Goal: Information Seeking & Learning: Learn about a topic

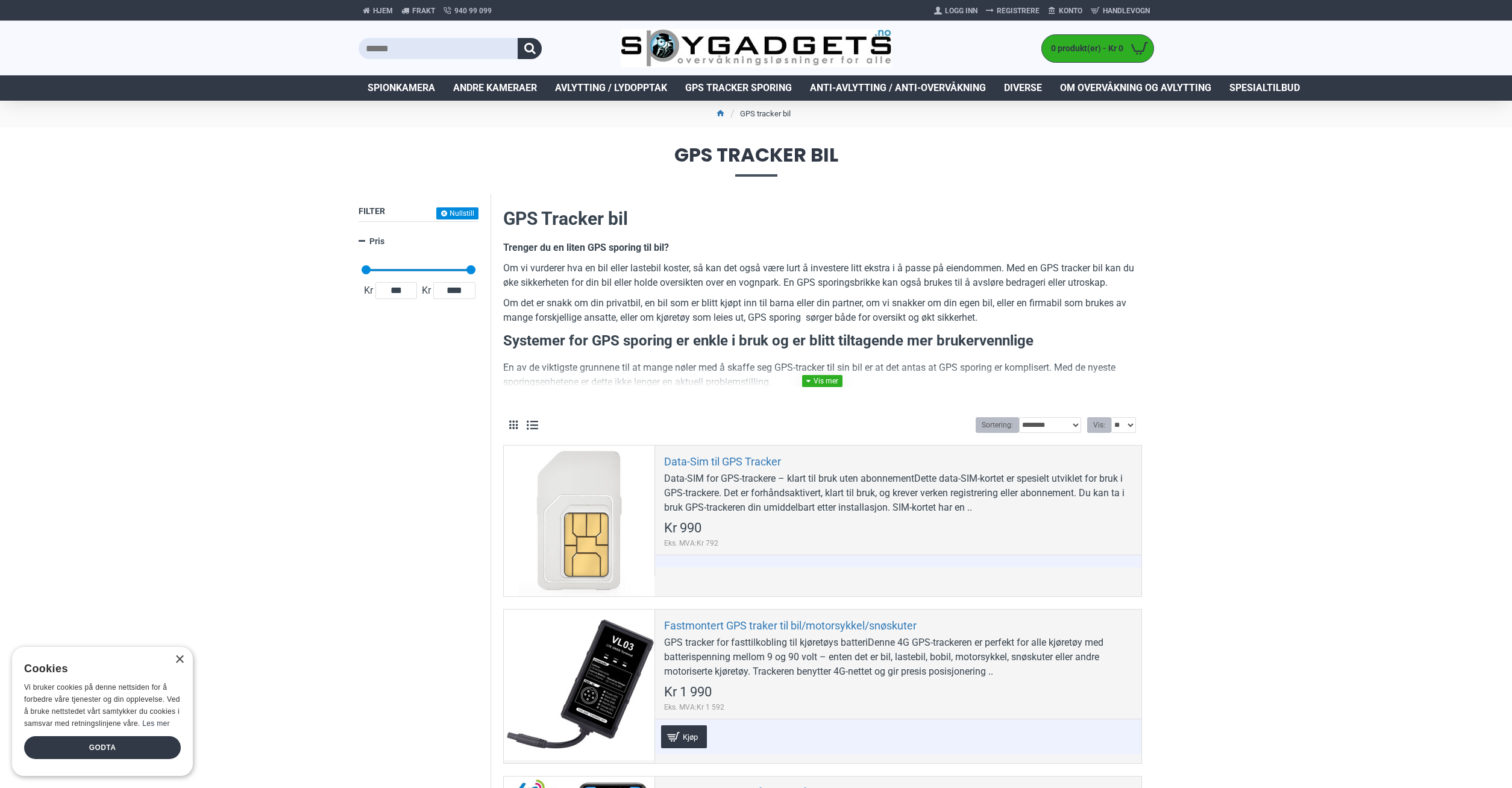
click at [837, 380] on link at bounding box center [822, 381] width 40 height 12
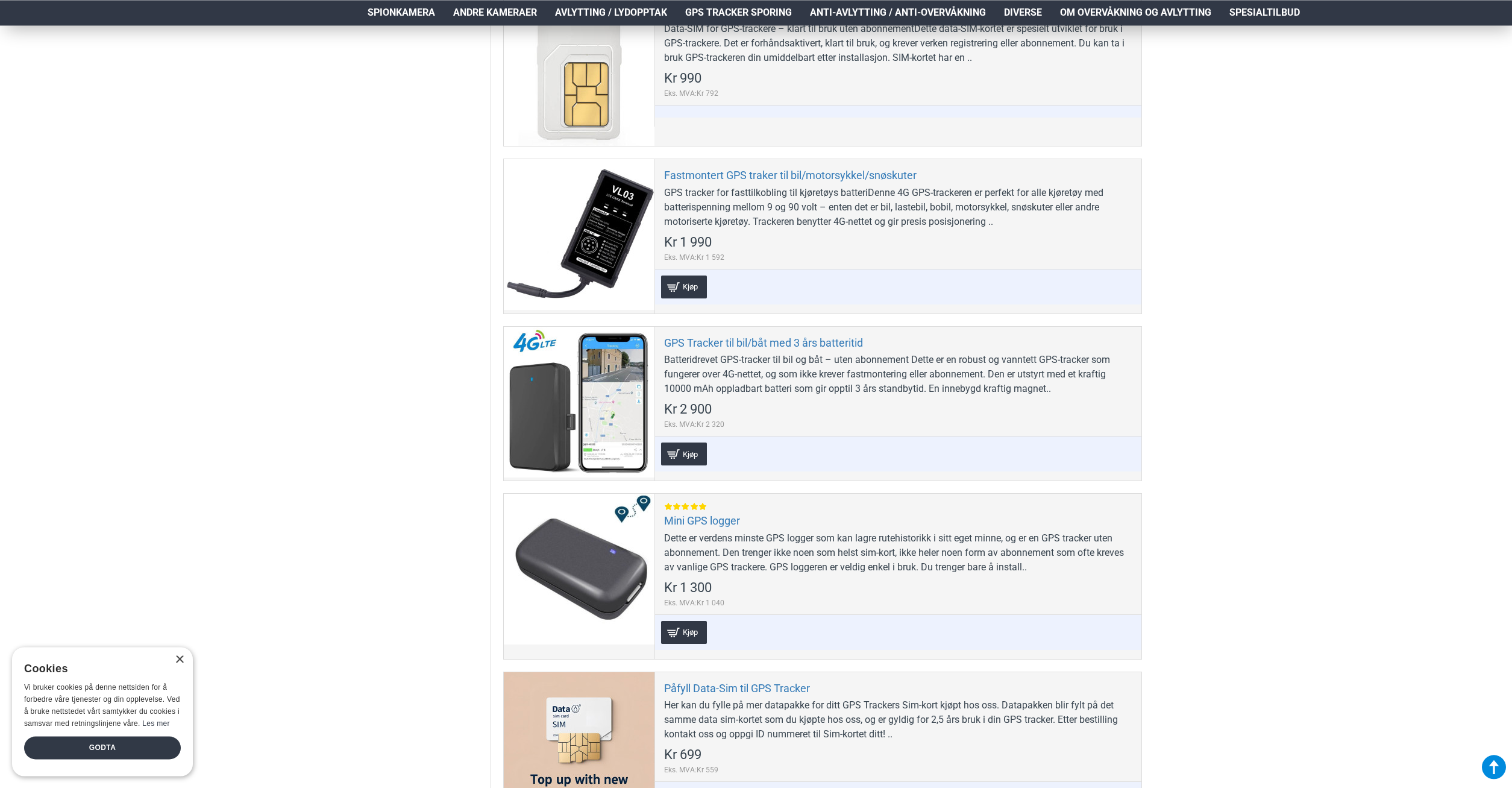
scroll to position [1722, 0]
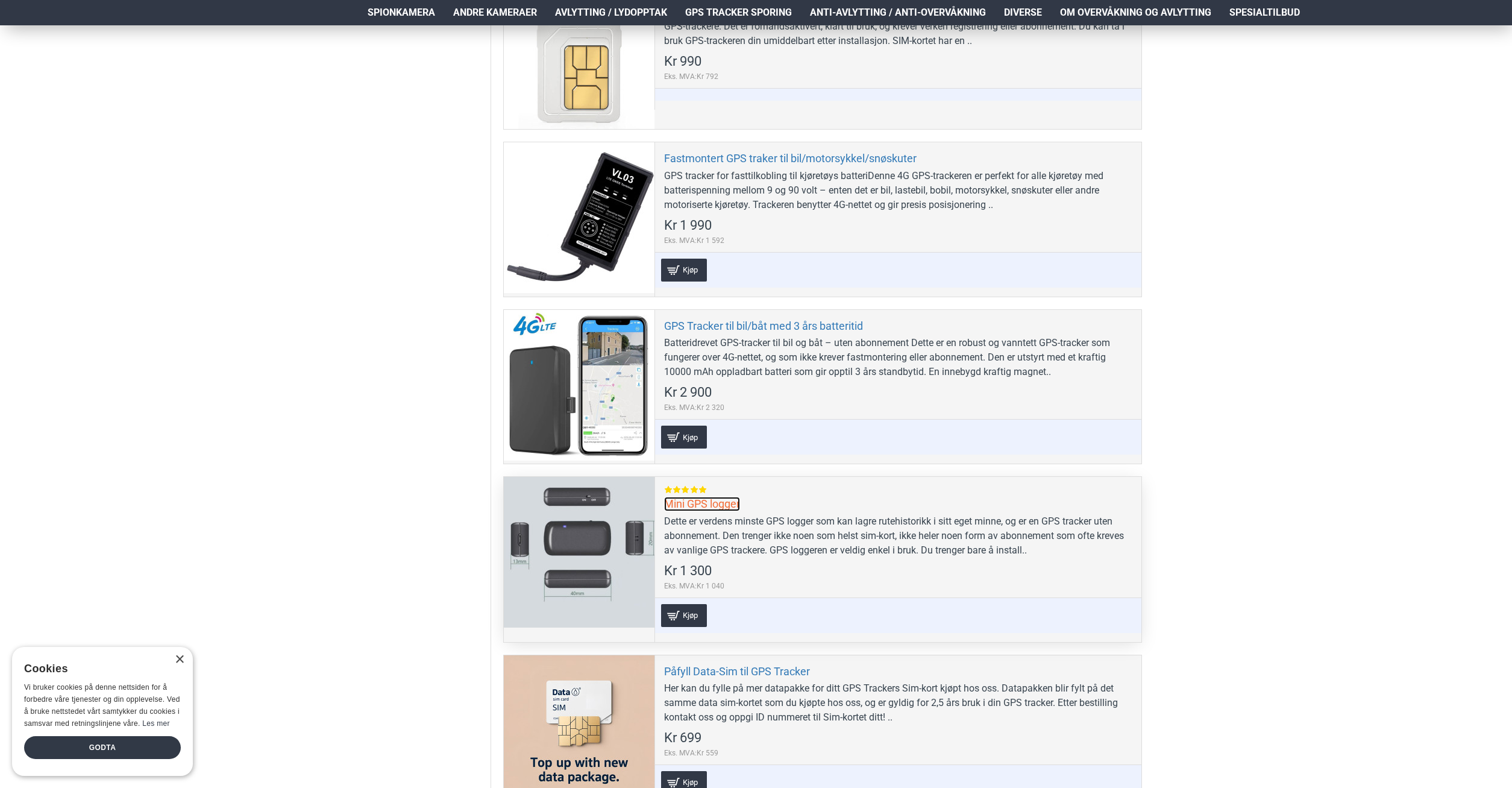
click at [704, 505] on link "Mini GPS logger" at bounding box center [702, 503] width 76 height 14
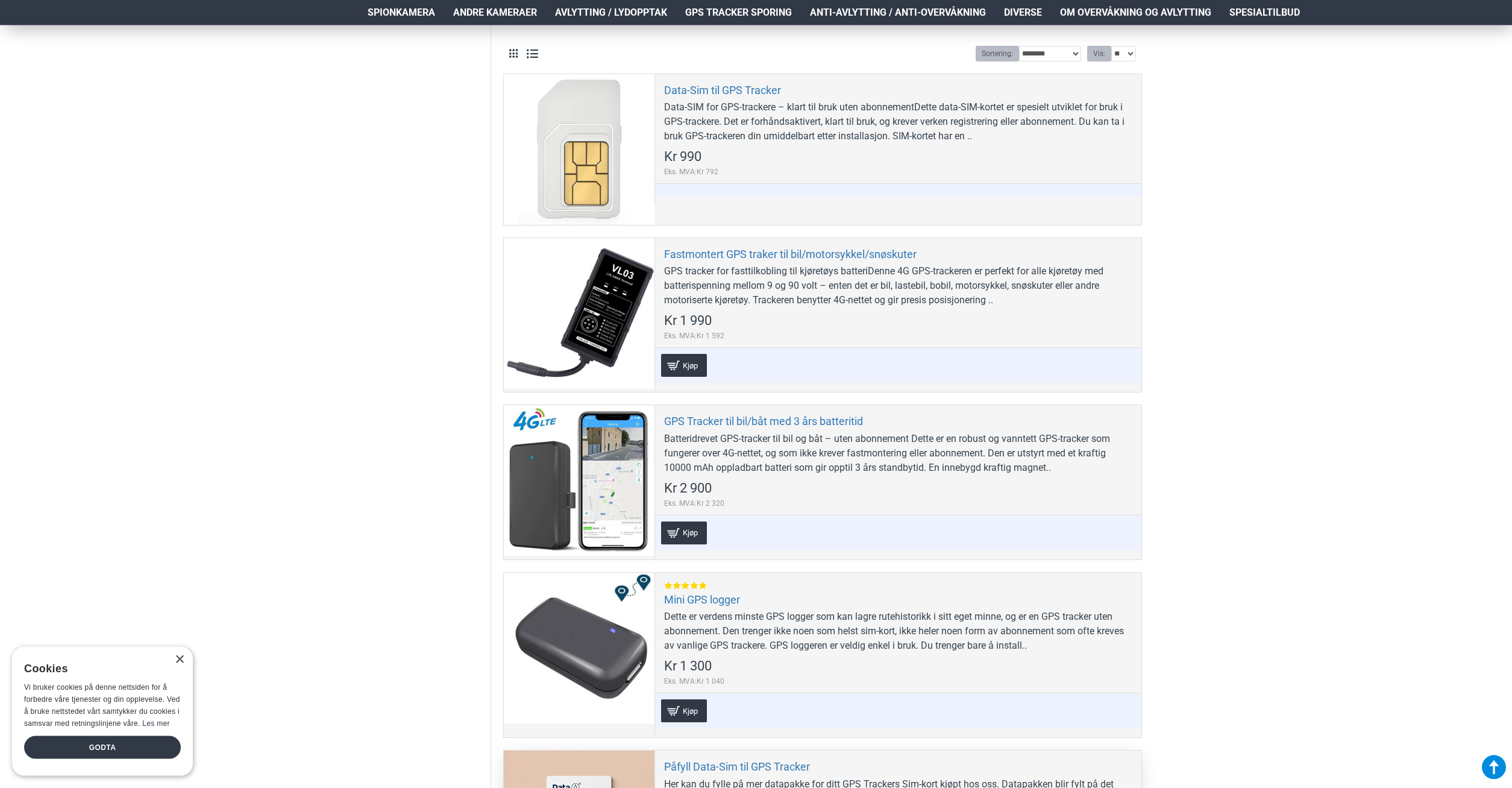
scroll to position [371, 0]
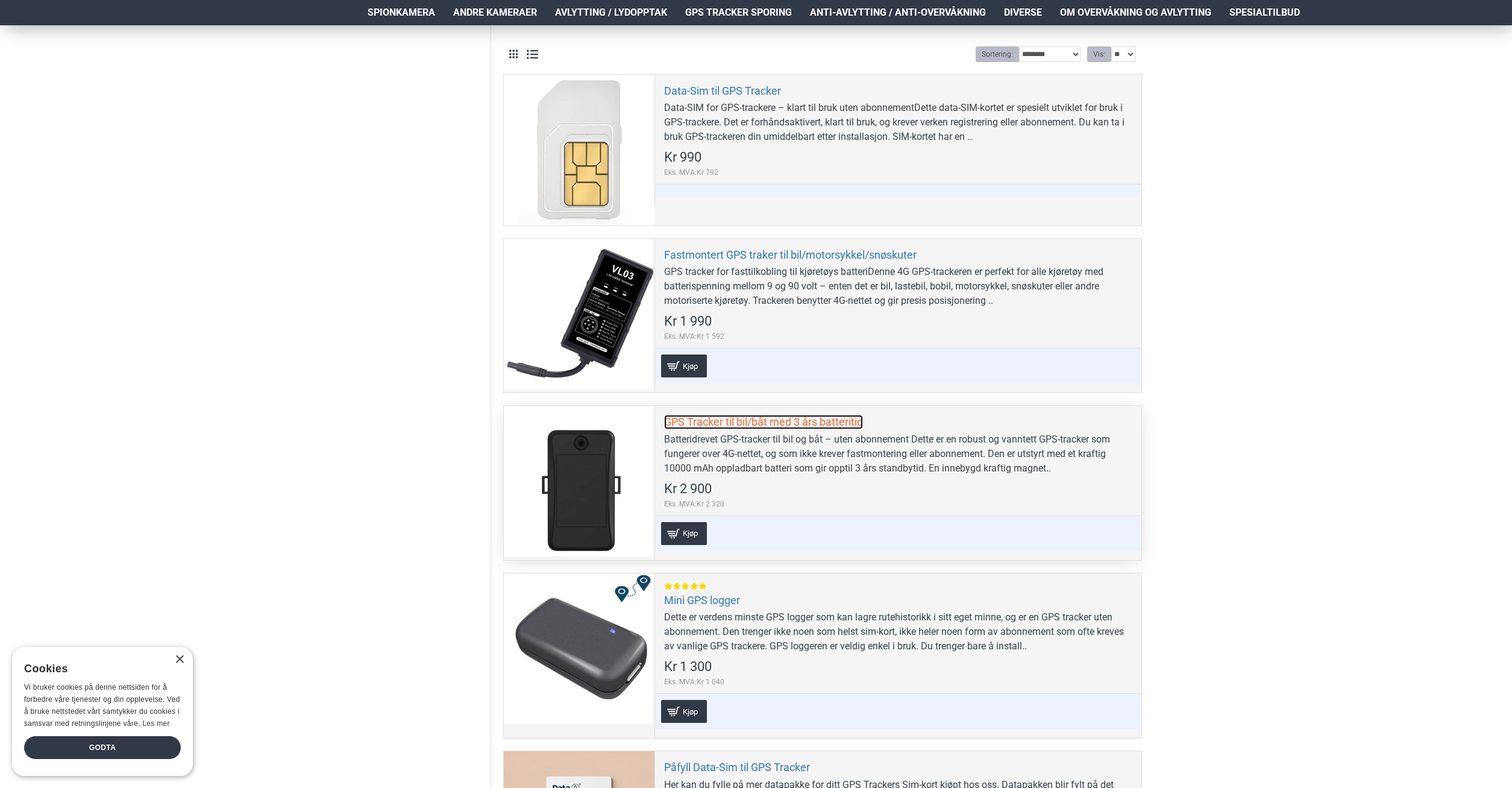
click at [795, 421] on link "GPS Tracker til bil/båt med 3 års batteritid" at bounding box center [763, 421] width 199 height 14
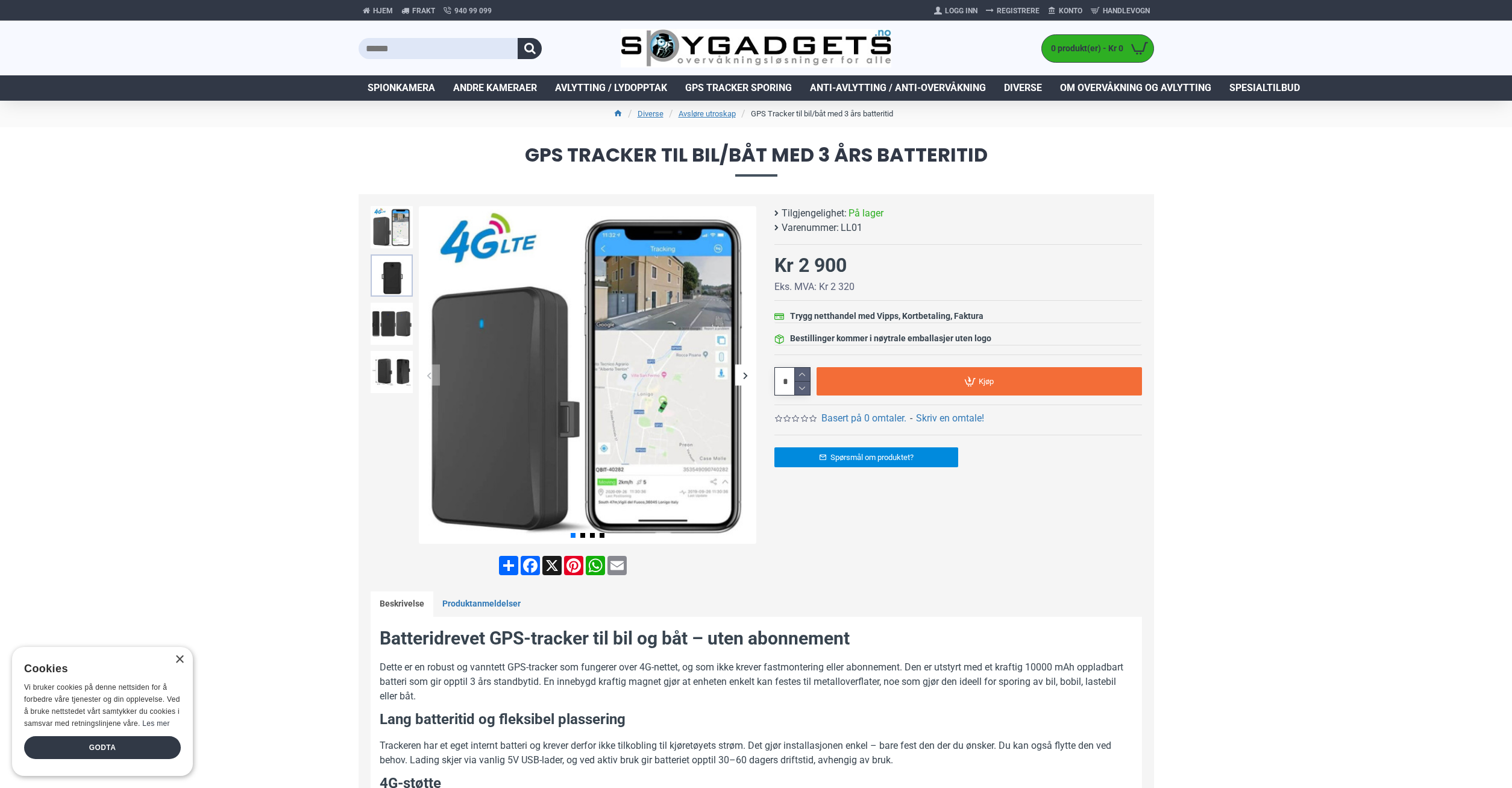
click at [399, 294] on img at bounding box center [392, 276] width 42 height 42
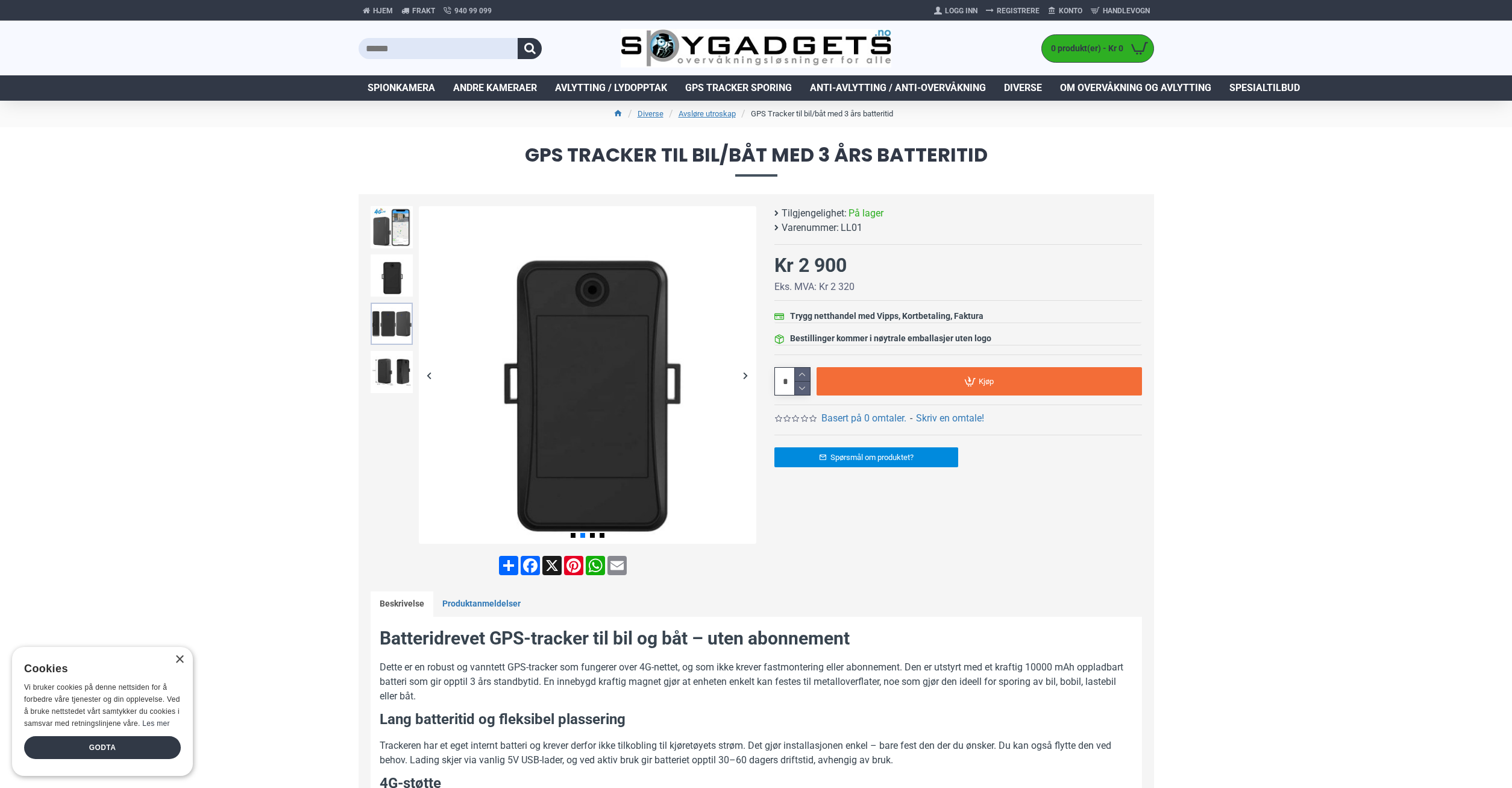
click at [405, 329] on img at bounding box center [392, 324] width 42 height 42
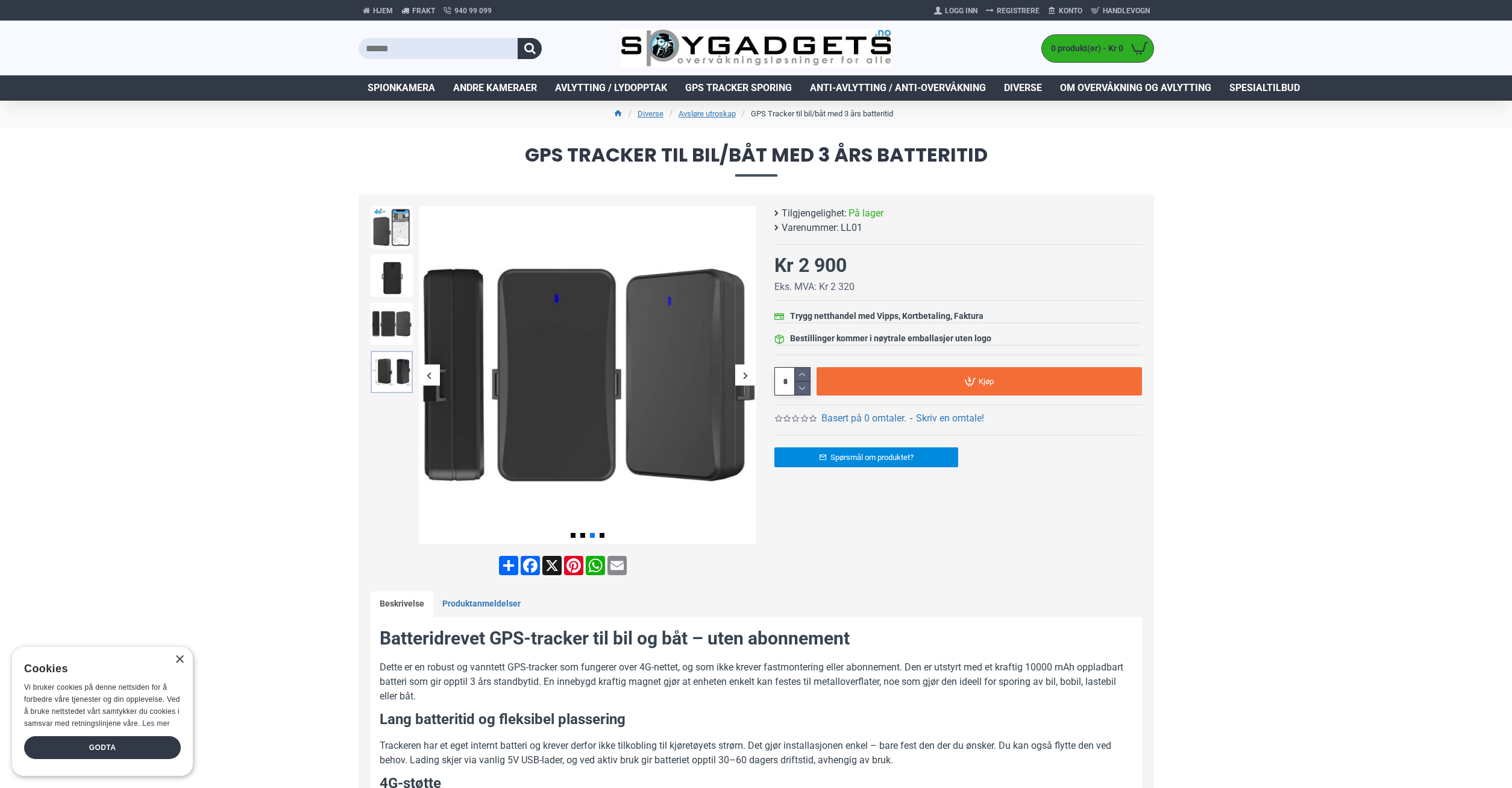
click at [405, 367] on img at bounding box center [392, 372] width 42 height 42
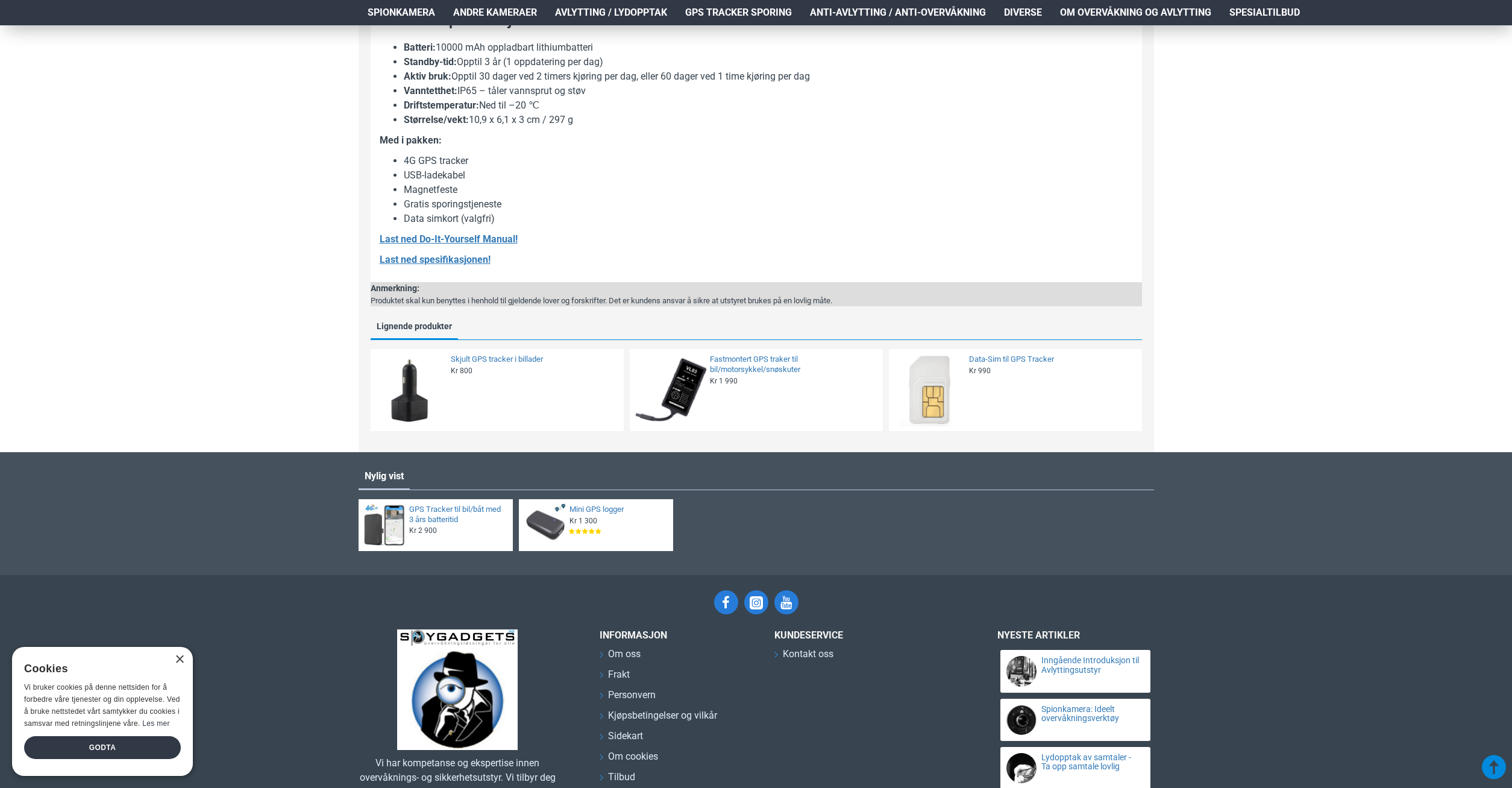
scroll to position [1427, 0]
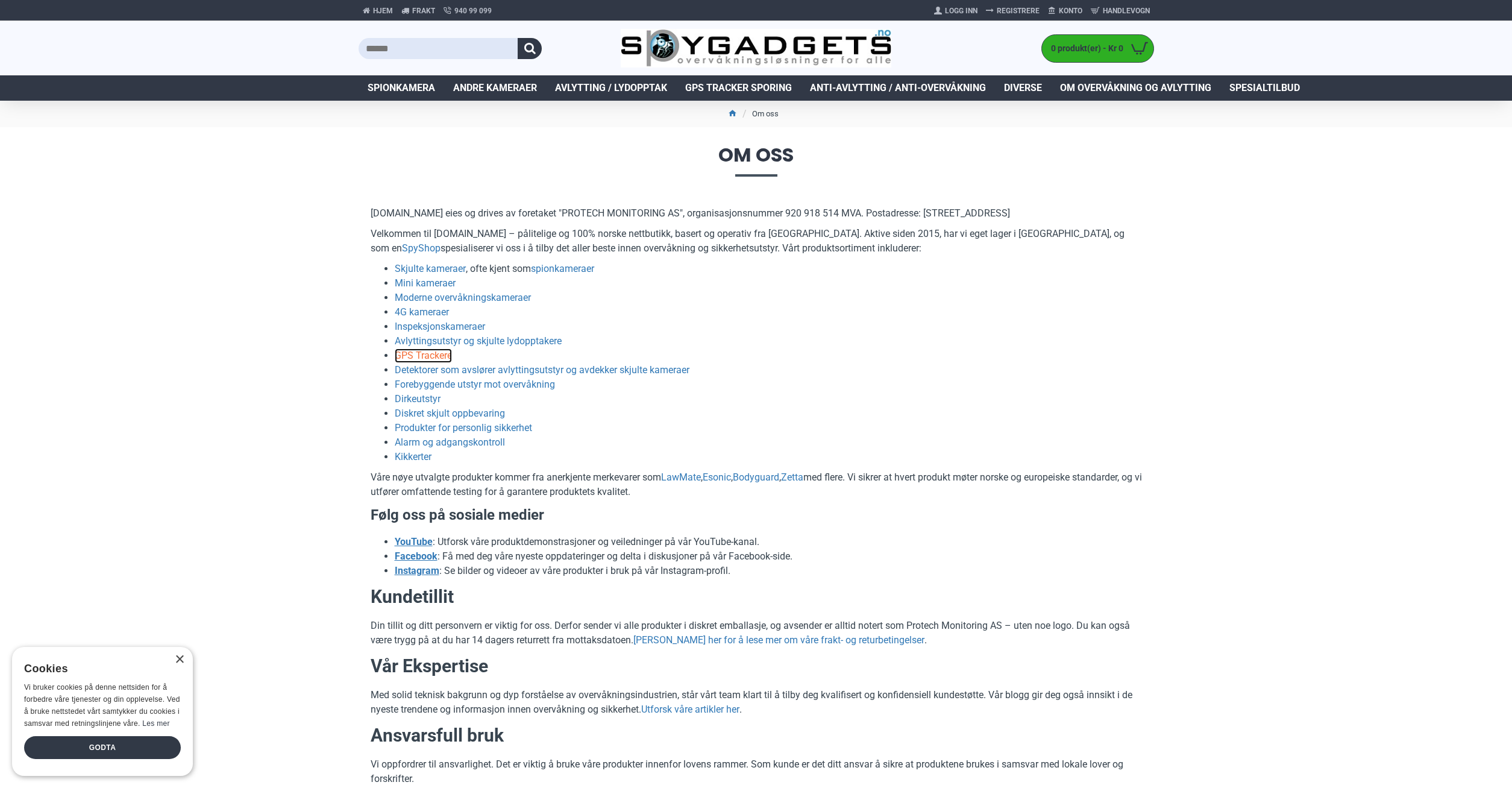
click at [432, 360] on link "GPS Trackere" at bounding box center [423, 356] width 57 height 14
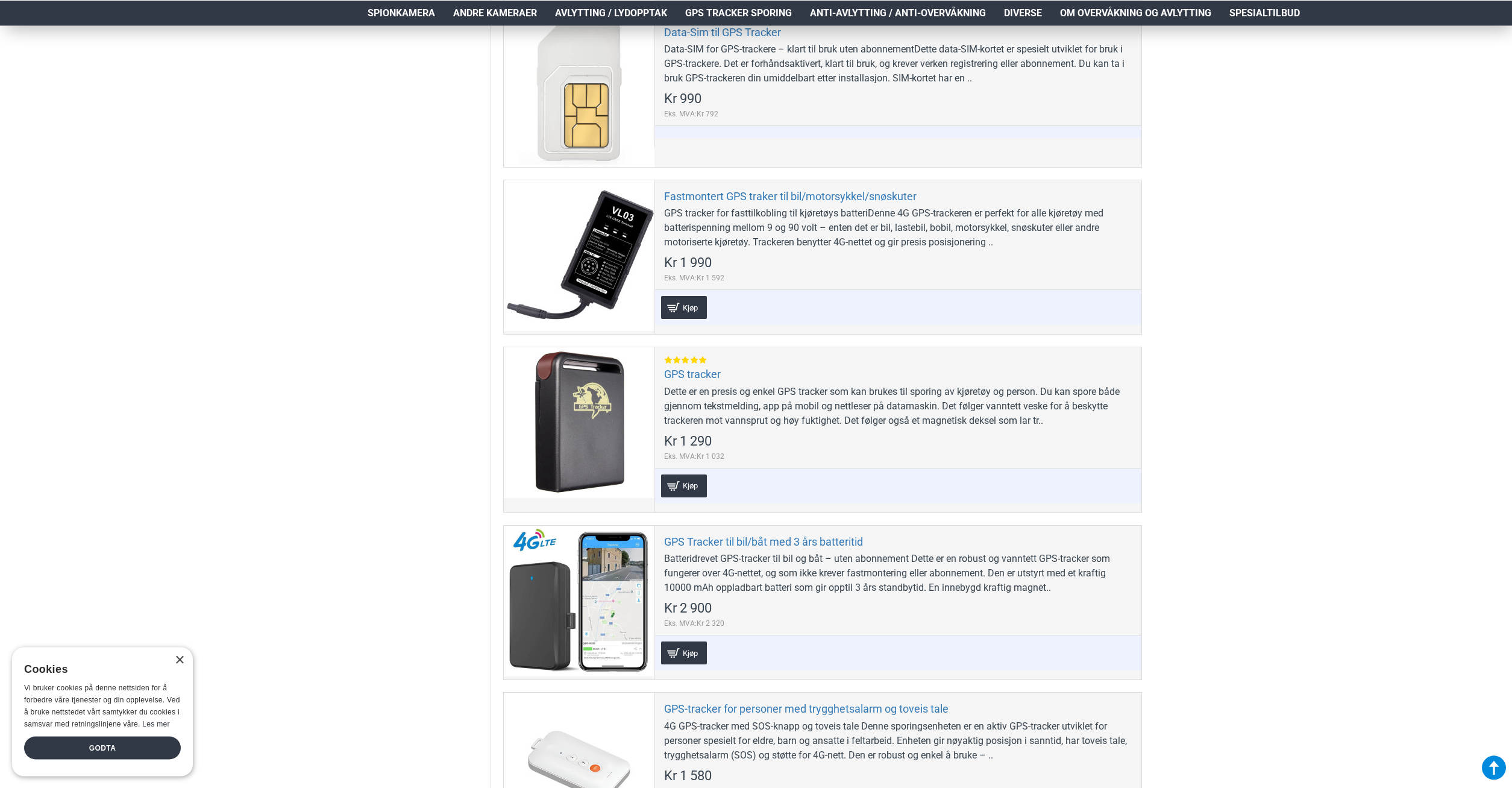
scroll to position [615, 0]
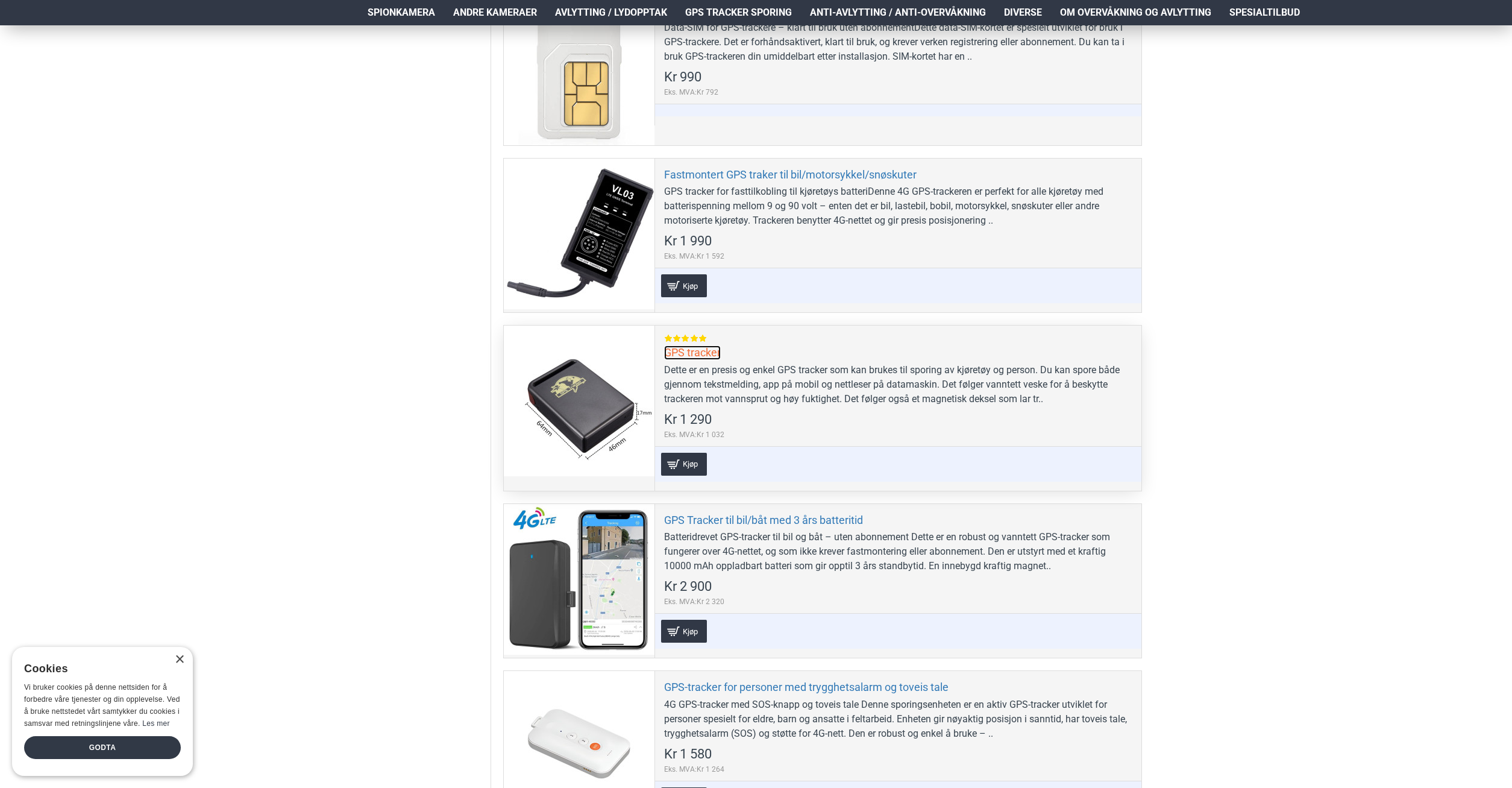
click at [710, 356] on link "GPS tracker" at bounding box center [692, 352] width 57 height 14
